Goal: Information Seeking & Learning: Learn about a topic

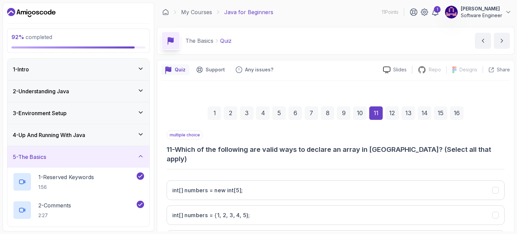
scroll to position [101, 0]
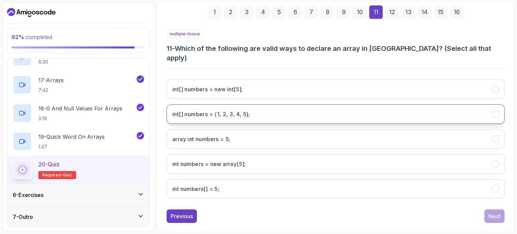
click at [250, 110] on h3 "int[] numbers = {1, 2, 3, 4, 5};" at bounding box center [211, 114] width 78 height 8
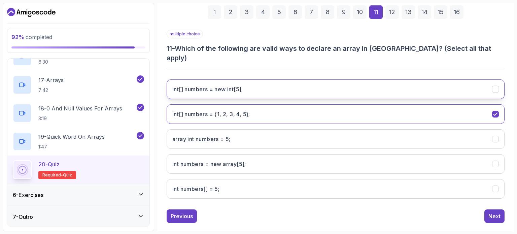
click at [213, 85] on h3 "int[] numbers = new int[5];" at bounding box center [207, 89] width 71 height 8
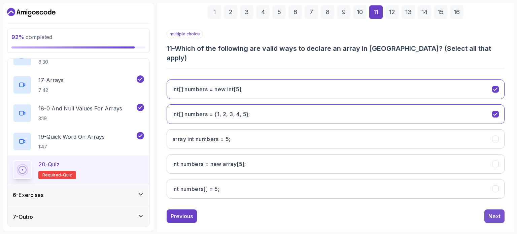
click at [493, 212] on div "Next" at bounding box center [495, 216] width 12 height 8
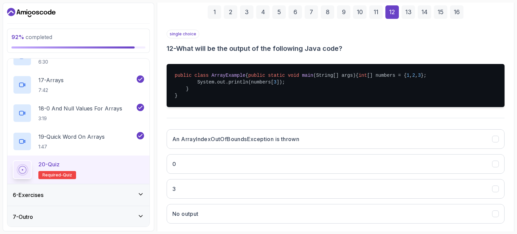
click at [228, 92] on pre "public class ArrayExample { public static void main (String[] args) { int [] nu…" at bounding box center [336, 85] width 338 height 43
click at [229, 91] on pre "public class ArrayExample { public static void main (String[] args) { int [] nu…" at bounding box center [336, 85] width 338 height 43
click at [229, 90] on pre "public class ArrayExample { public static void main (String[] args) { int [] nu…" at bounding box center [336, 85] width 338 height 43
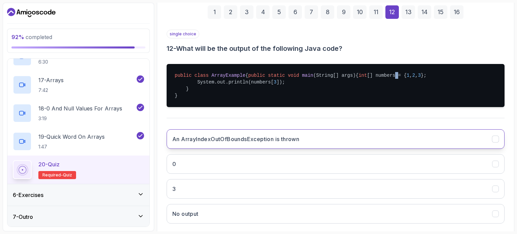
scroll to position [149, 0]
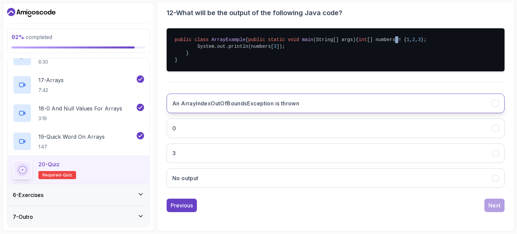
click at [253, 105] on h3 "An ArrayIndexOutOfBoundsException is thrown" at bounding box center [235, 103] width 127 height 8
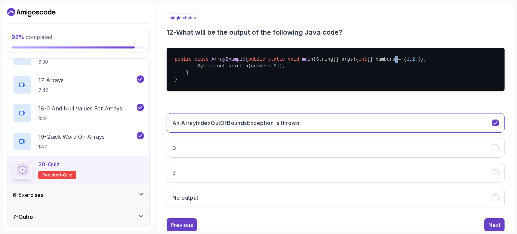
scroll to position [115, 0]
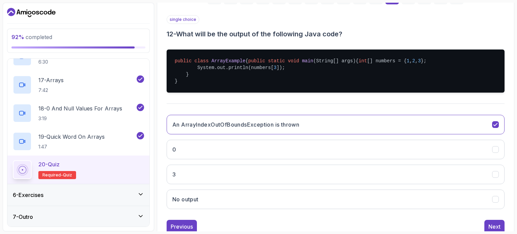
click at [279, 79] on pre "public class ArrayExample { public static void main (String[] args) { int [] nu…" at bounding box center [336, 70] width 338 height 43
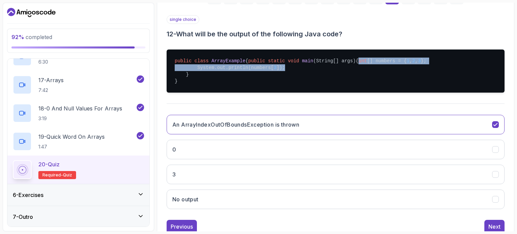
drag, startPoint x: 276, startPoint y: 79, endPoint x: 195, endPoint y: 73, distance: 81.0
click at [195, 73] on pre "public class ArrayExample { public static void main (String[] args) { int [] nu…" at bounding box center [336, 70] width 338 height 43
copy pre "int [] numbers = { 1 , 2 , 3 }; System.out.println(numbers[ 3 ]);"
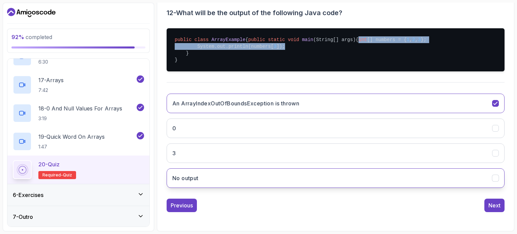
scroll to position [149, 0]
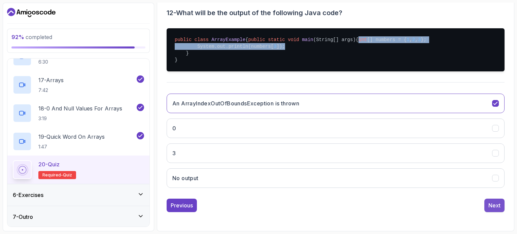
click at [492, 203] on div "Next" at bounding box center [495, 205] width 12 height 8
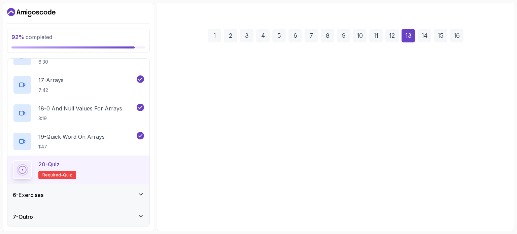
scroll to position [76, 0]
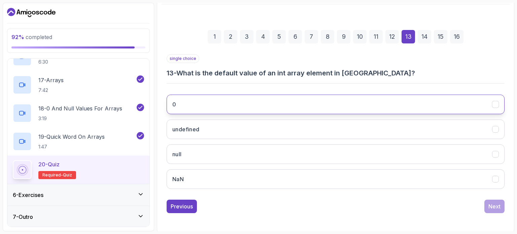
click at [267, 100] on button "0" at bounding box center [336, 105] width 338 height 20
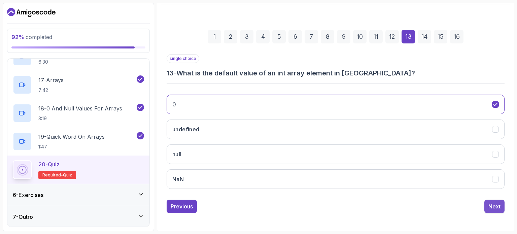
click at [492, 205] on div "Next" at bounding box center [495, 206] width 12 height 8
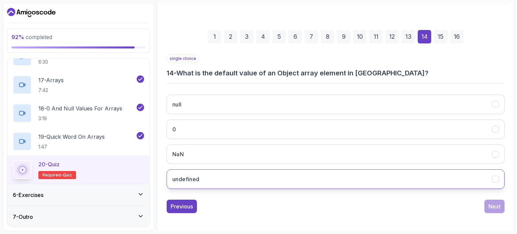
click at [232, 179] on button "undefined" at bounding box center [336, 179] width 338 height 20
click at [493, 206] on div "Next" at bounding box center [495, 206] width 12 height 8
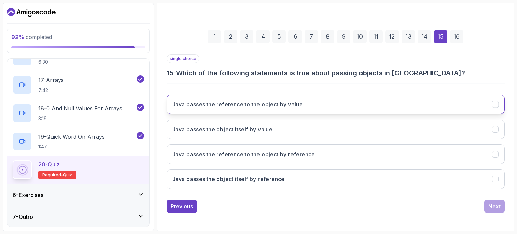
click at [317, 102] on button "Java passes the reference to the object by value" at bounding box center [336, 105] width 338 height 20
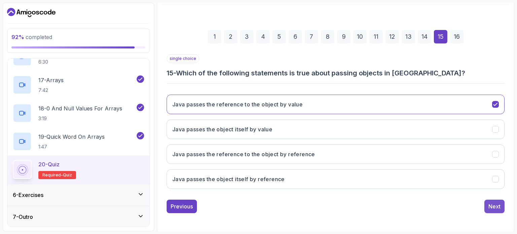
click at [494, 204] on div "Next" at bounding box center [495, 206] width 12 height 8
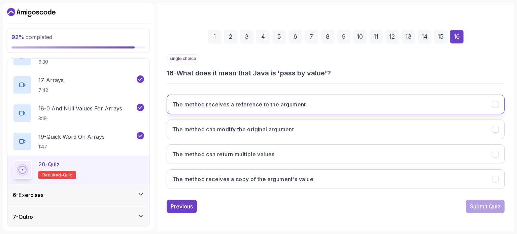
click at [296, 110] on button "The method receives a reference to the argument" at bounding box center [336, 105] width 338 height 20
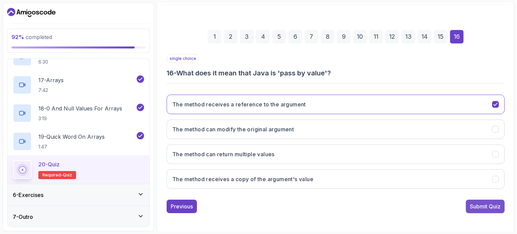
click at [496, 205] on div "Submit Quiz" at bounding box center [485, 206] width 31 height 8
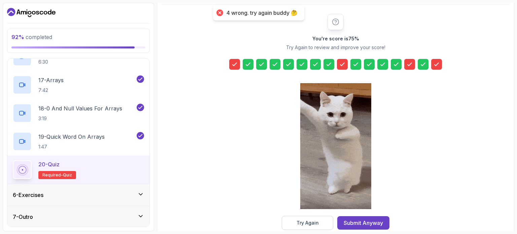
click at [436, 66] on icon at bounding box center [436, 64] width 7 height 7
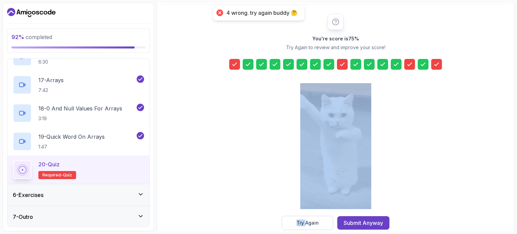
click at [436, 66] on icon at bounding box center [436, 64] width 7 height 7
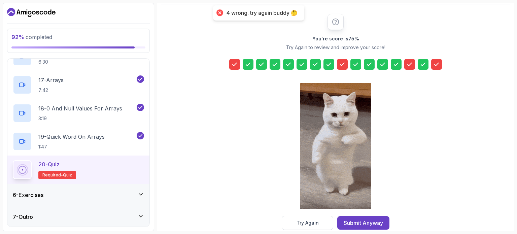
click at [439, 63] on icon at bounding box center [436, 64] width 7 height 7
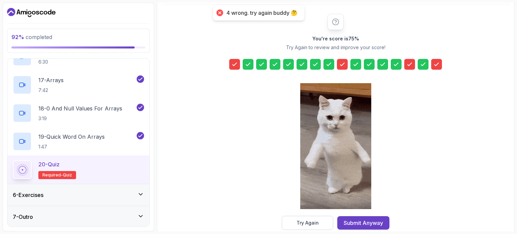
click at [439, 61] on icon at bounding box center [436, 64] width 7 height 7
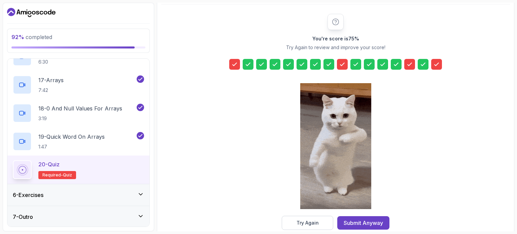
scroll to position [88, 0]
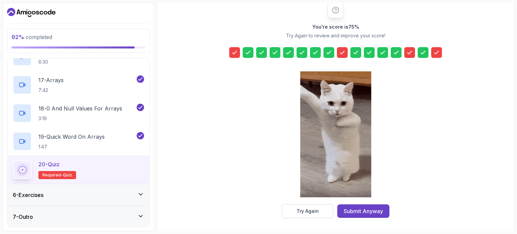
click at [237, 49] on icon at bounding box center [234, 52] width 7 height 7
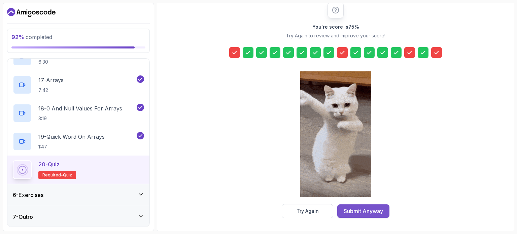
click at [364, 211] on div "Submit Anyway" at bounding box center [363, 211] width 39 height 8
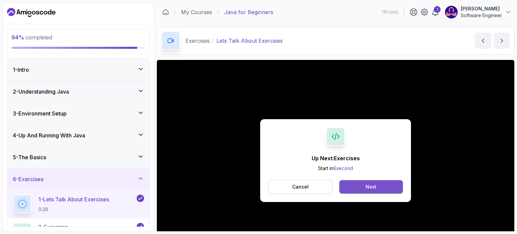
click at [368, 188] on div "Next" at bounding box center [371, 186] width 11 height 7
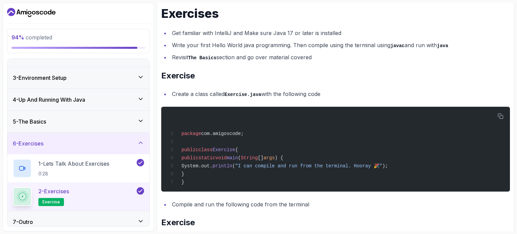
scroll to position [40, 0]
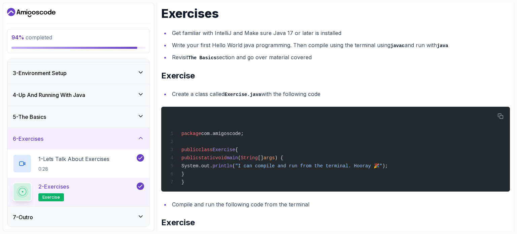
click at [136, 213] on div "7 - Outro" at bounding box center [78, 217] width 131 height 8
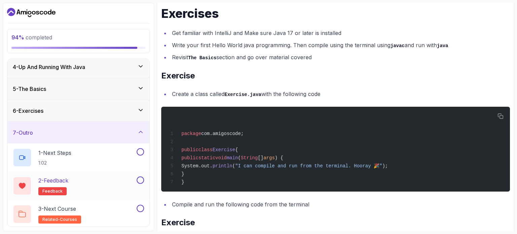
scroll to position [69, 0]
click at [106, 148] on div "1 - Next Steps 1:02" at bounding box center [74, 157] width 123 height 19
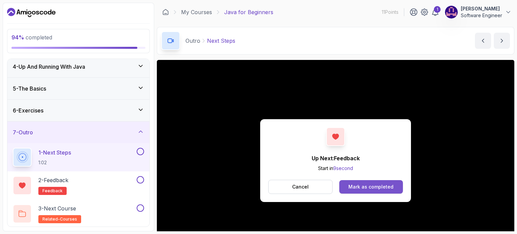
click at [366, 184] on div "Mark as completed" at bounding box center [370, 186] width 45 height 7
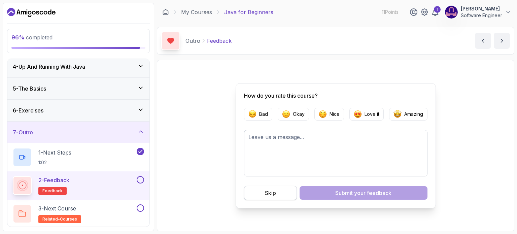
click at [286, 193] on button "Skip" at bounding box center [270, 193] width 53 height 14
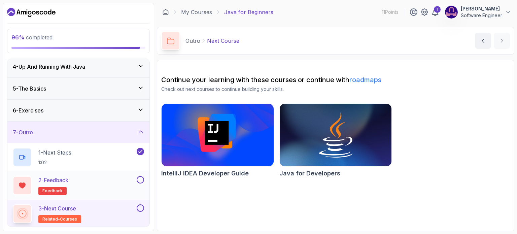
click at [138, 177] on button at bounding box center [140, 179] width 7 height 7
click at [140, 106] on icon at bounding box center [140, 109] width 7 height 7
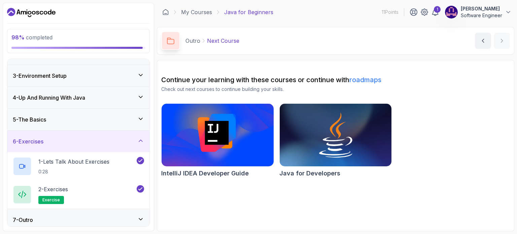
scroll to position [40, 0]
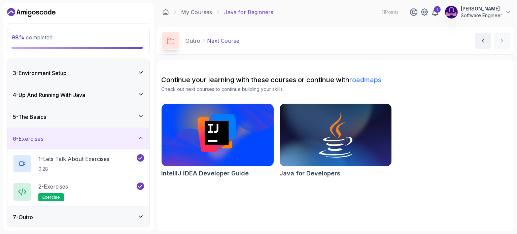
click at [140, 211] on div "7 - Outro" at bounding box center [78, 217] width 142 height 22
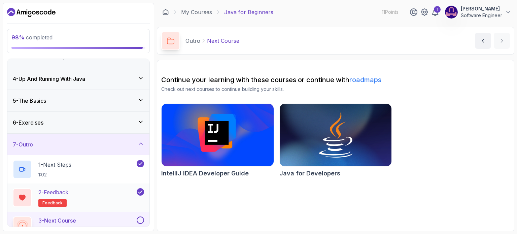
scroll to position [69, 0]
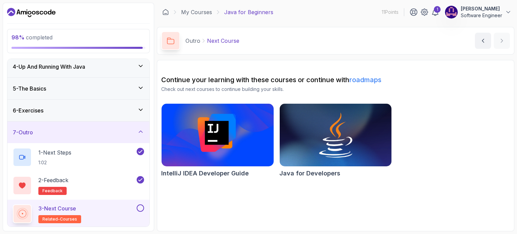
click at [116, 206] on div "3 - Next Course related-courses" at bounding box center [74, 213] width 123 height 19
click at [311, 145] on img at bounding box center [336, 135] width 118 height 66
click at [143, 208] on button at bounding box center [140, 207] width 7 height 7
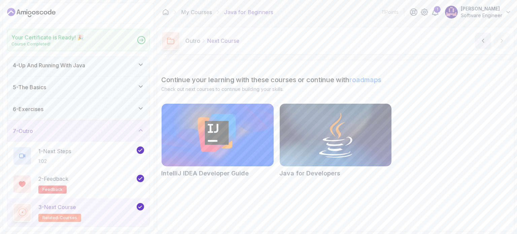
scroll to position [67, 0]
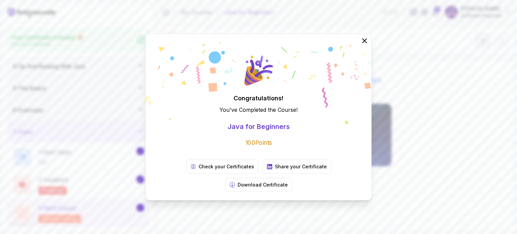
click at [365, 45] on icon at bounding box center [365, 41] width 8 height 8
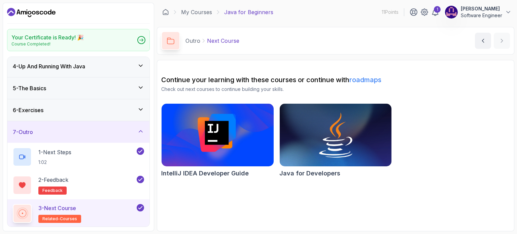
click at [100, 207] on div "3 - Next Course related-courses" at bounding box center [74, 213] width 123 height 19
click at [142, 206] on icon at bounding box center [140, 207] width 6 height 7
click at [142, 206] on button at bounding box center [140, 207] width 7 height 7
click at [436, 15] on icon at bounding box center [436, 12] width 6 height 7
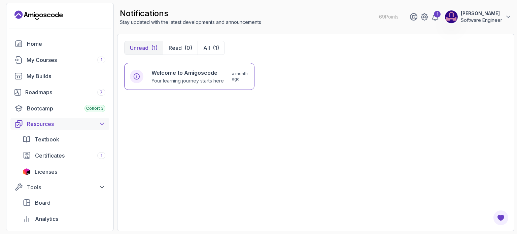
click at [53, 126] on div "Resources" at bounding box center [66, 124] width 78 height 8
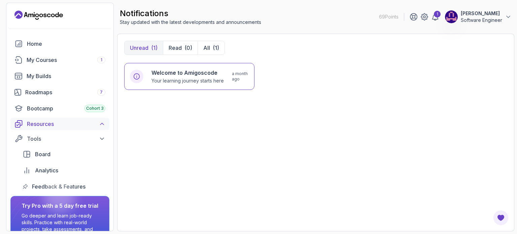
click at [54, 125] on div "Resources" at bounding box center [66, 124] width 78 height 8
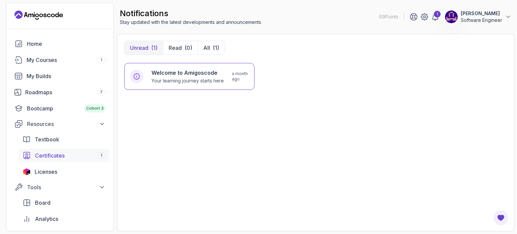
click at [54, 156] on span "Certificates" at bounding box center [50, 156] width 30 height 8
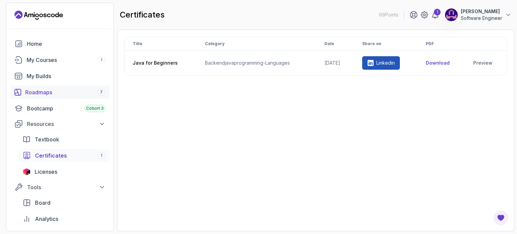
click at [54, 94] on div "Roadmaps 7" at bounding box center [65, 92] width 80 height 8
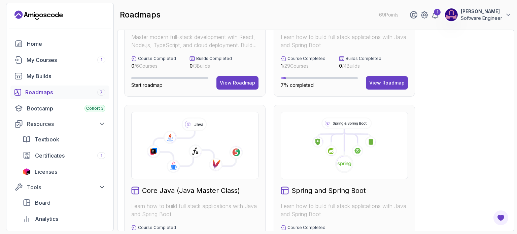
scroll to position [168, 0]
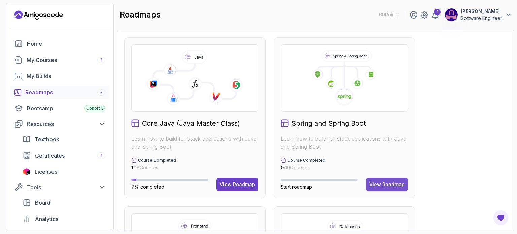
click at [377, 182] on div "View Roadmap" at bounding box center [386, 184] width 35 height 7
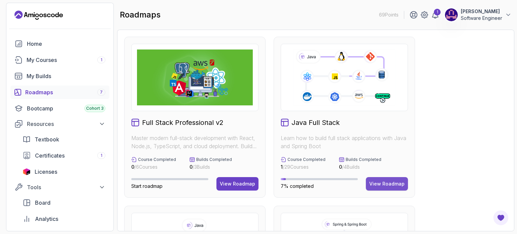
click at [381, 181] on div "View Roadmap" at bounding box center [386, 183] width 35 height 7
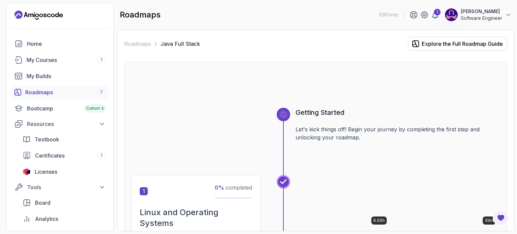
scroll to position [135, 0]
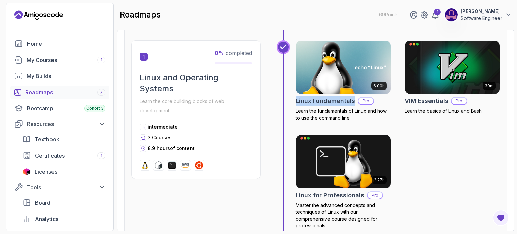
drag, startPoint x: 293, startPoint y: 102, endPoint x: 353, endPoint y: 104, distance: 60.0
click at [353, 104] on div "6.00h Linux Fundamentals Pro Learn the fundamentals of Linux and how to use the…" at bounding box center [389, 141] width 224 height 202
copy h2 "Linux Fundamentals"
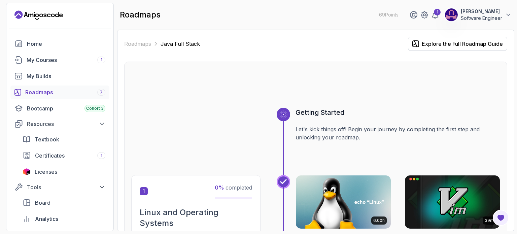
click at [55, 93] on div "Roadmaps 7" at bounding box center [65, 92] width 80 height 8
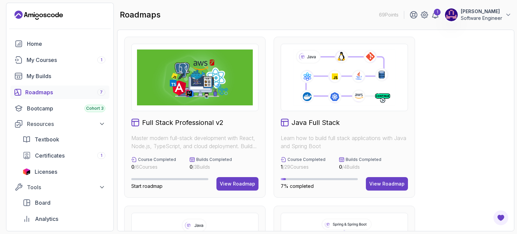
click at [237, 182] on div "View Roadmap" at bounding box center [237, 183] width 35 height 7
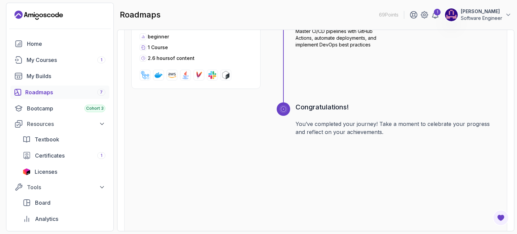
scroll to position [1205, 0]
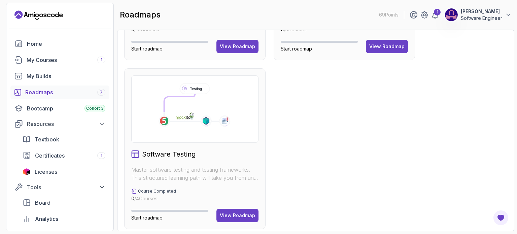
scroll to position [479, 0]
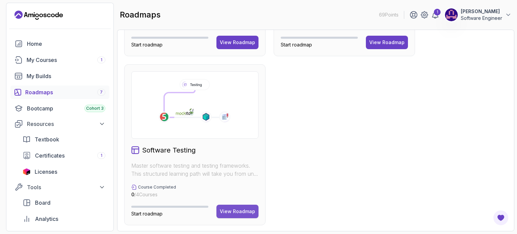
click at [242, 209] on div "View Roadmap" at bounding box center [237, 211] width 35 height 7
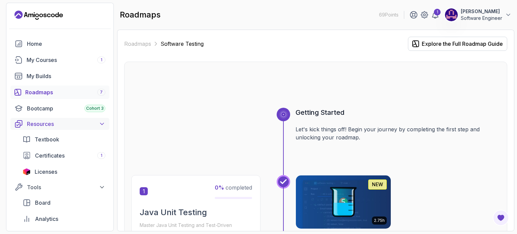
click at [98, 125] on div "Resources" at bounding box center [66, 124] width 78 height 8
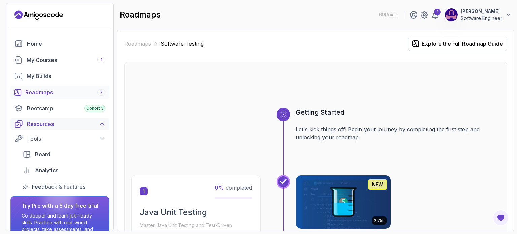
click at [98, 125] on div "Resources" at bounding box center [66, 124] width 78 height 8
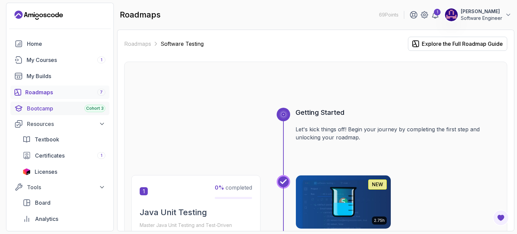
click at [70, 110] on div "Bootcamp Cohort 3" at bounding box center [66, 108] width 78 height 8
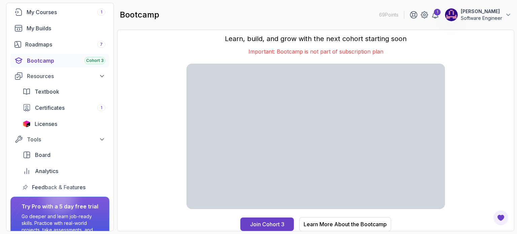
scroll to position [67, 0]
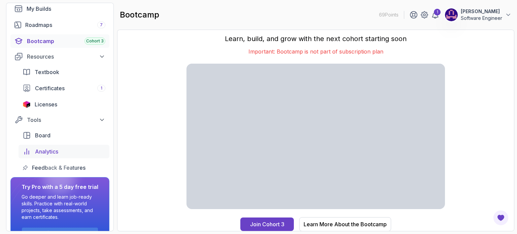
click at [54, 149] on span "Analytics" at bounding box center [46, 151] width 23 height 8
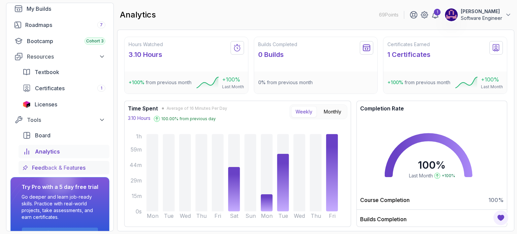
click at [77, 167] on span "Feedback & Features" at bounding box center [59, 168] width 54 height 8
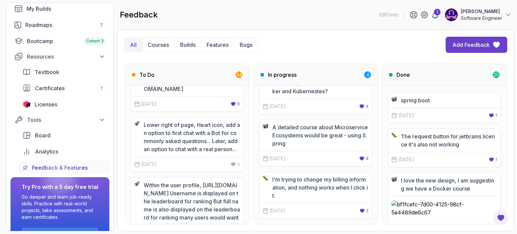
scroll to position [471, 0]
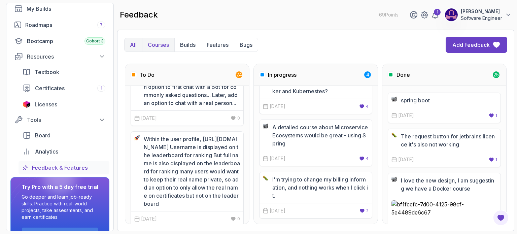
click at [166, 49] on button "Courses" at bounding box center [158, 44] width 32 height 13
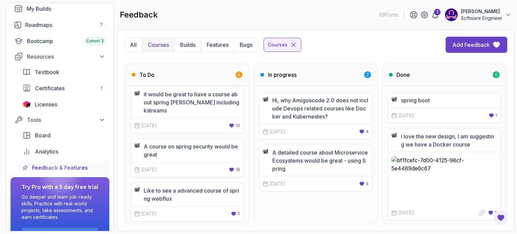
scroll to position [0, 0]
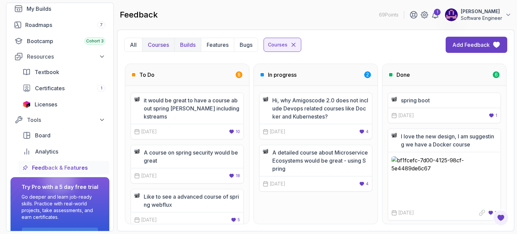
click at [190, 45] on p "Builds" at bounding box center [187, 45] width 15 height 8
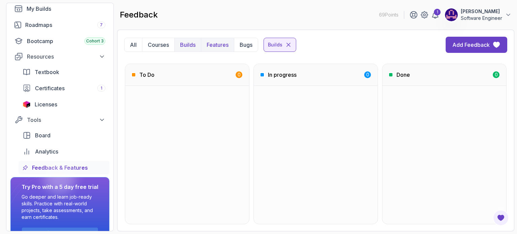
click at [222, 48] on p "Features" at bounding box center [218, 45] width 22 height 8
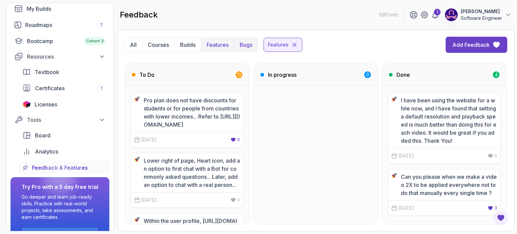
click at [238, 44] on button "Bugs" at bounding box center [246, 44] width 24 height 13
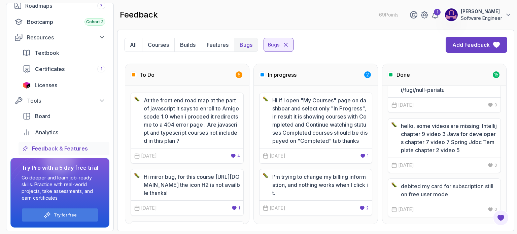
scroll to position [87, 0]
click at [154, 45] on p "Courses" at bounding box center [158, 45] width 21 height 8
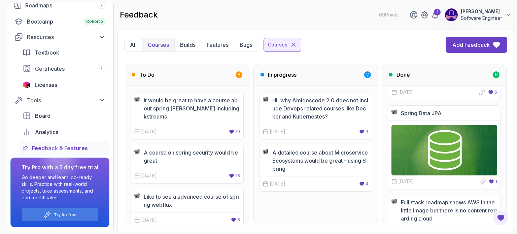
scroll to position [135, 0]
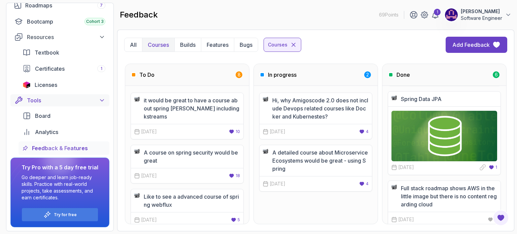
click at [100, 100] on icon at bounding box center [102, 100] width 7 height 7
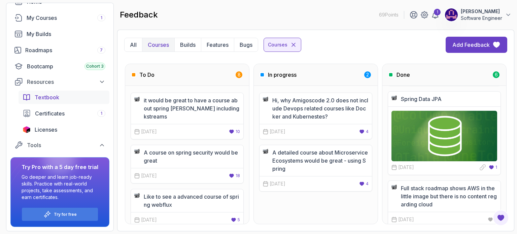
scroll to position [38, 0]
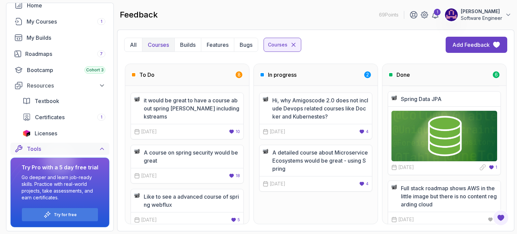
click at [101, 149] on icon at bounding box center [101, 149] width 3 height 2
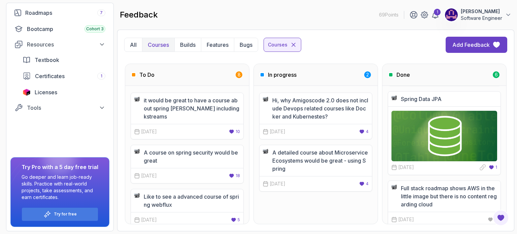
scroll to position [87, 0]
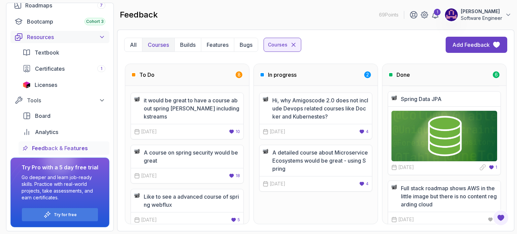
click at [91, 36] on div "Resources" at bounding box center [66, 37] width 78 height 8
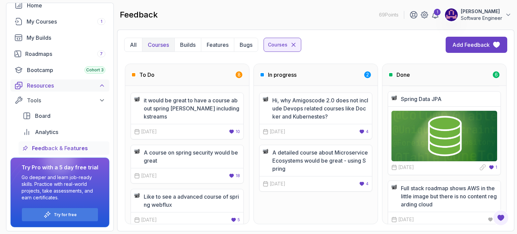
click at [100, 82] on icon at bounding box center [102, 85] width 7 height 7
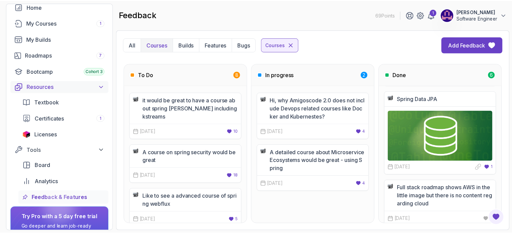
scroll to position [20, 0]
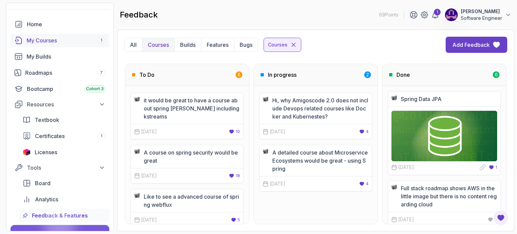
click at [65, 39] on div "My Courses 1" at bounding box center [66, 40] width 79 height 8
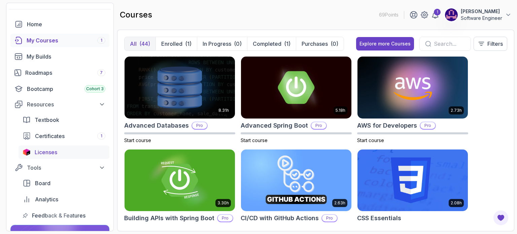
click at [42, 156] on span "Licenses" at bounding box center [46, 152] width 23 height 8
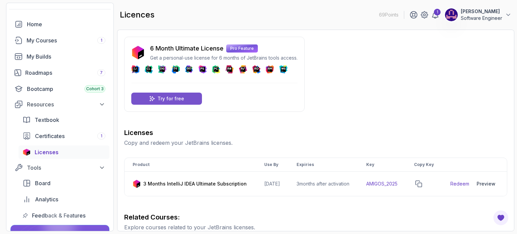
click at [172, 100] on p "Try for free" at bounding box center [171, 98] width 27 height 7
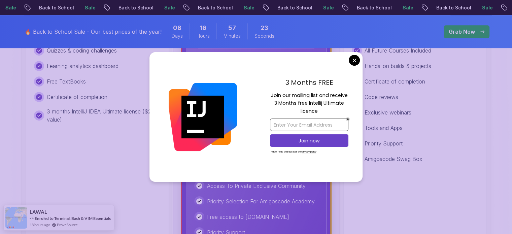
scroll to position [303, 0]
